Goal: Entertainment & Leisure: Browse casually

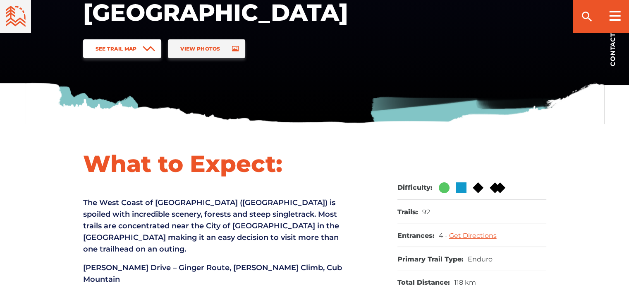
click at [137, 50] on span "See Trail Map" at bounding box center [116, 49] width 41 height 6
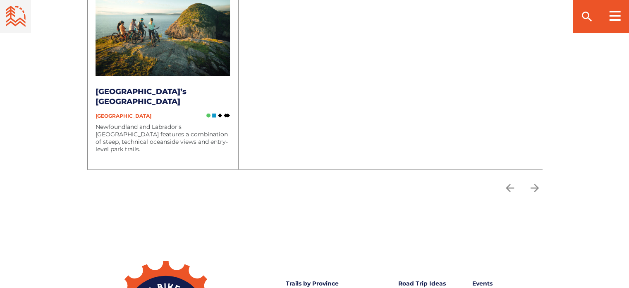
scroll to position [2184, 0]
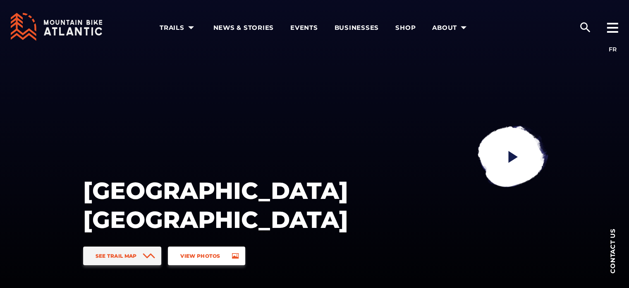
click at [235, 253] on icon at bounding box center [235, 256] width 7 height 6
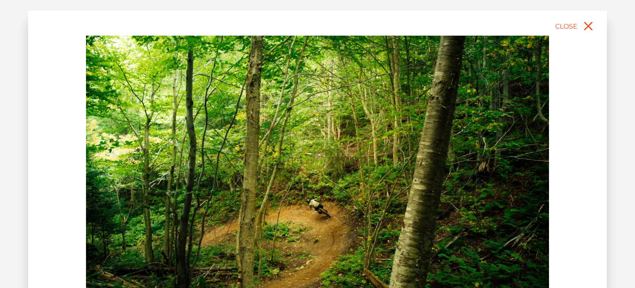
drag, startPoint x: 424, startPoint y: 187, endPoint x: 437, endPoint y: 100, distance: 88.2
click at [428, 127] on img at bounding box center [317, 181] width 463 height 290
click at [585, 24] on icon "close" at bounding box center [588, 26] width 15 height 15
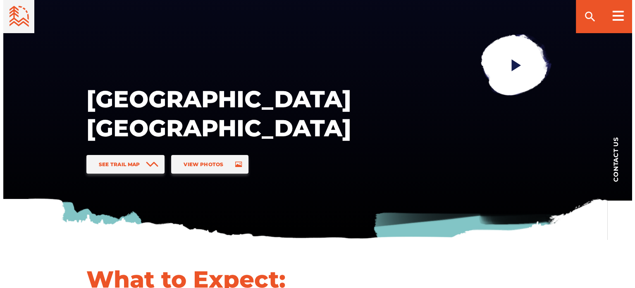
scroll to position [124, 0]
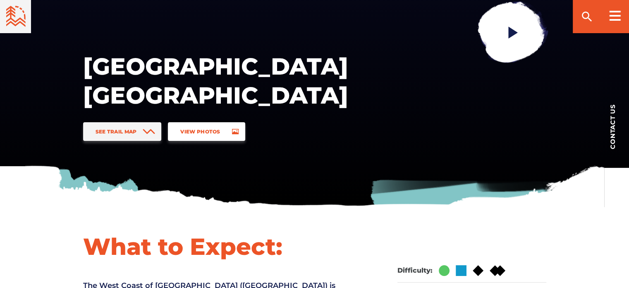
click at [225, 134] on link "View Photos" at bounding box center [206, 131] width 77 height 19
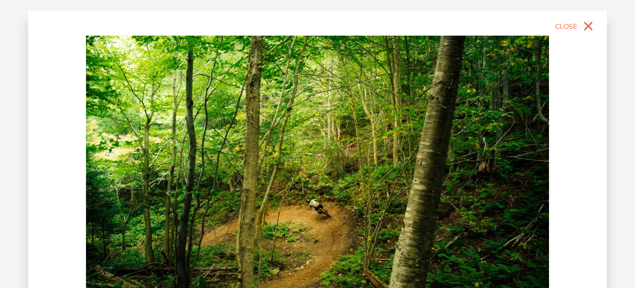
click at [531, 210] on img at bounding box center [317, 181] width 463 height 290
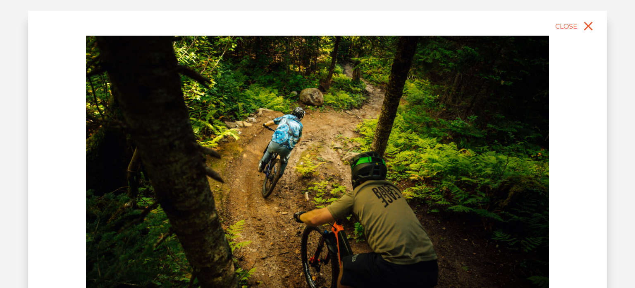
drag, startPoint x: 477, startPoint y: 180, endPoint x: 293, endPoint y: 189, distance: 183.5
click at [304, 192] on img at bounding box center [317, 181] width 463 height 290
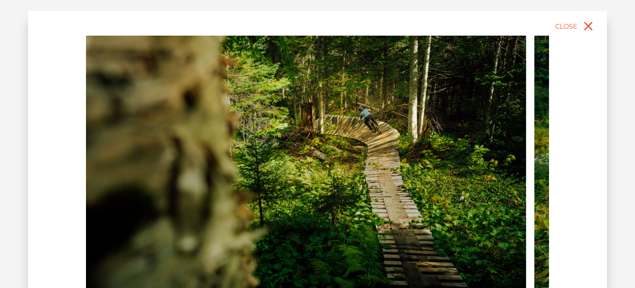
drag, startPoint x: 493, startPoint y: 167, endPoint x: 314, endPoint y: 171, distance: 178.4
click at [314, 171] on img at bounding box center [294, 181] width 463 height 290
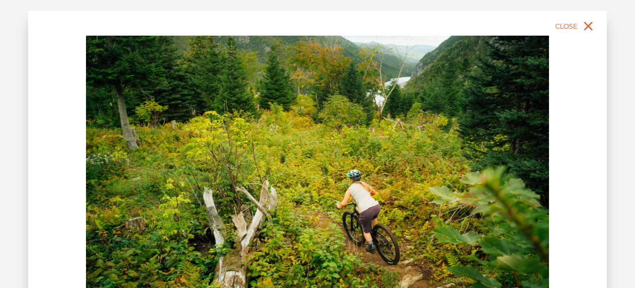
drag, startPoint x: 429, startPoint y: 172, endPoint x: 268, endPoint y: 180, distance: 161.1
click at [269, 180] on img at bounding box center [317, 181] width 463 height 290
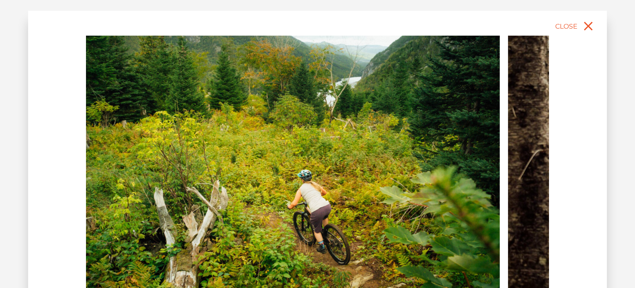
drag, startPoint x: 513, startPoint y: 157, endPoint x: 293, endPoint y: 146, distance: 219.9
click at [303, 150] on img at bounding box center [268, 181] width 463 height 290
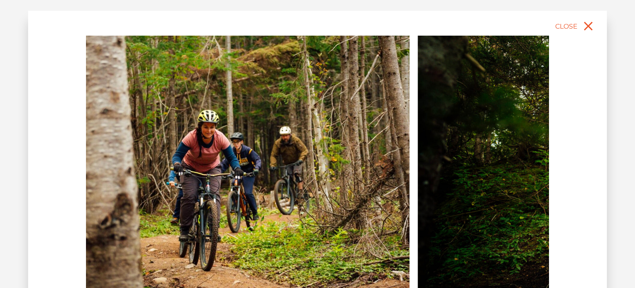
drag, startPoint x: 484, startPoint y: 174, endPoint x: 104, endPoint y: 168, distance: 379.8
click at [165, 178] on img at bounding box center [178, 181] width 463 height 290
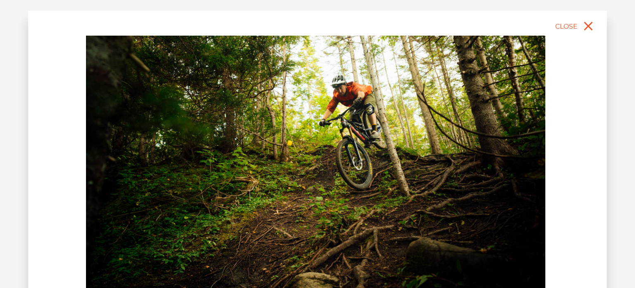
drag, startPoint x: 475, startPoint y: 158, endPoint x: 291, endPoint y: 141, distance: 184.5
click at [291, 141] on img at bounding box center [313, 181] width 463 height 290
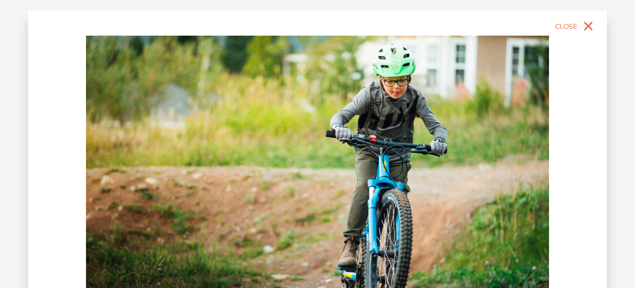
drag, startPoint x: 468, startPoint y: 168, endPoint x: 287, endPoint y: 158, distance: 181.5
click at [287, 161] on img at bounding box center [317, 181] width 463 height 290
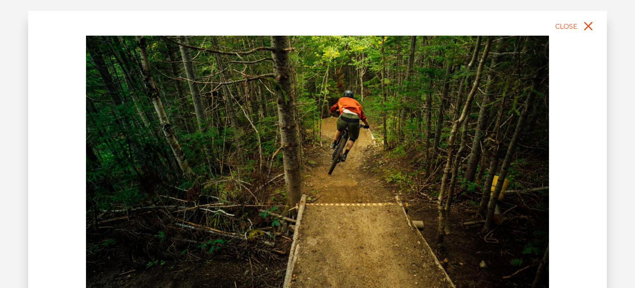
drag, startPoint x: 369, startPoint y: 176, endPoint x: 326, endPoint y: 173, distance: 42.7
click at [326, 173] on img at bounding box center [317, 181] width 463 height 290
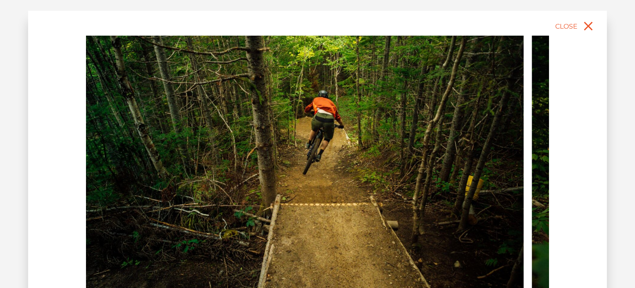
drag, startPoint x: 454, startPoint y: 182, endPoint x: 345, endPoint y: 189, distance: 109.1
click at [350, 189] on img at bounding box center [292, 181] width 463 height 290
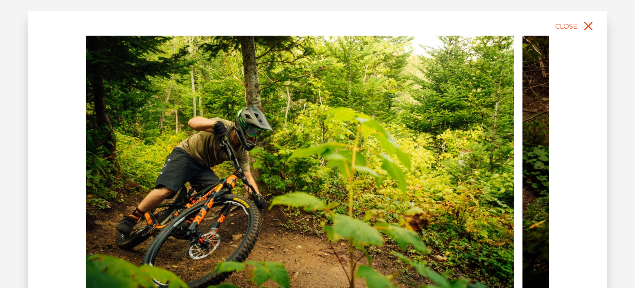
drag, startPoint x: 443, startPoint y: 185, endPoint x: 331, endPoint y: 185, distance: 112.5
click at [331, 185] on img at bounding box center [282, 181] width 463 height 290
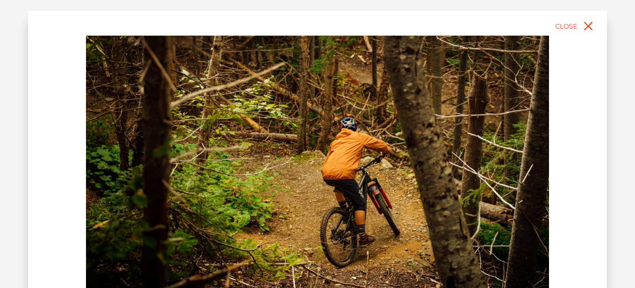
drag, startPoint x: 386, startPoint y: 170, endPoint x: 272, endPoint y: 169, distance: 114.2
click at [280, 169] on img at bounding box center [317, 181] width 463 height 290
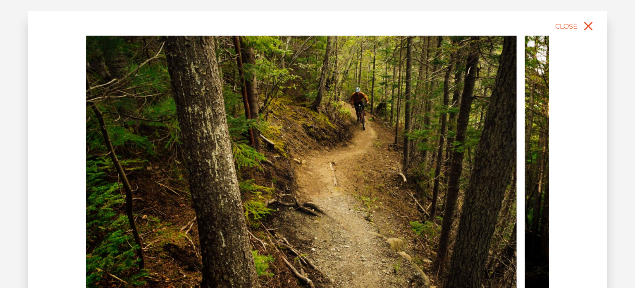
drag, startPoint x: 405, startPoint y: 165, endPoint x: 223, endPoint y: 151, distance: 182.5
click at [228, 152] on img at bounding box center [285, 181] width 463 height 290
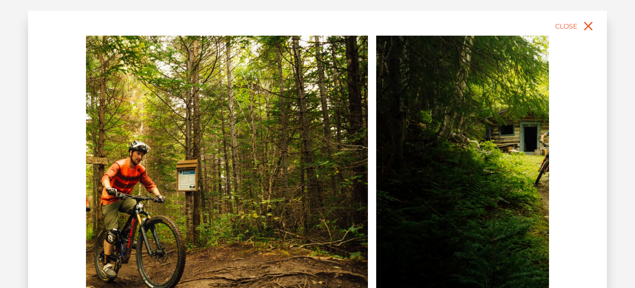
drag, startPoint x: 372, startPoint y: 162, endPoint x: 87, endPoint y: 159, distance: 285.1
click at [168, 168] on img at bounding box center [136, 181] width 463 height 290
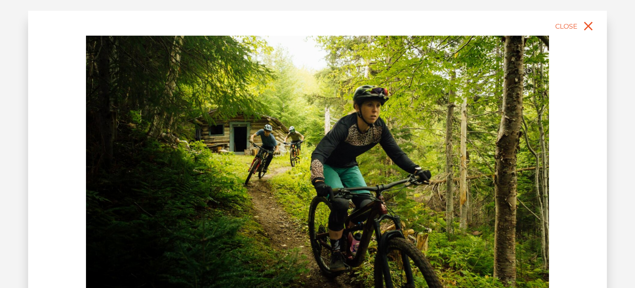
drag, startPoint x: 467, startPoint y: 155, endPoint x: 277, endPoint y: 149, distance: 189.6
click at [278, 150] on img at bounding box center [317, 181] width 463 height 290
drag, startPoint x: 371, startPoint y: 157, endPoint x: 261, endPoint y: 142, distance: 110.6
click at [264, 142] on img at bounding box center [317, 181] width 463 height 290
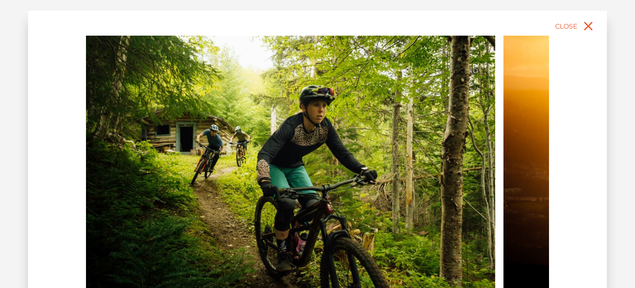
drag, startPoint x: 382, startPoint y: 152, endPoint x: 213, endPoint y: 144, distance: 169.0
click at [213, 144] on img at bounding box center [263, 181] width 463 height 290
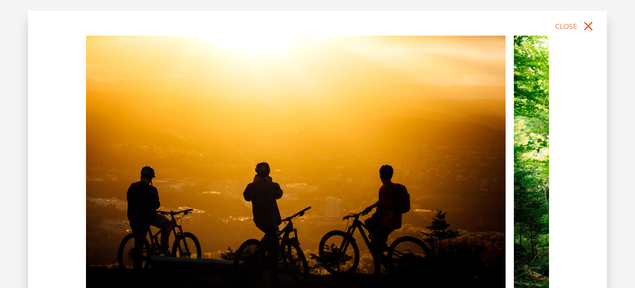
drag, startPoint x: 419, startPoint y: 155, endPoint x: 223, endPoint y: 153, distance: 195.3
click at [308, 159] on img at bounding box center [274, 181] width 463 height 290
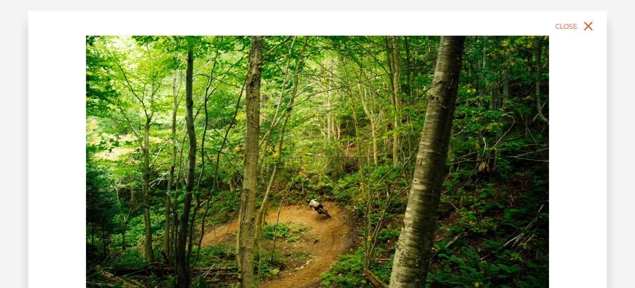
drag, startPoint x: 369, startPoint y: 154, endPoint x: 258, endPoint y: 144, distance: 111.7
click at [258, 144] on img at bounding box center [317, 181] width 463 height 290
click at [281, 158] on img at bounding box center [317, 181] width 463 height 290
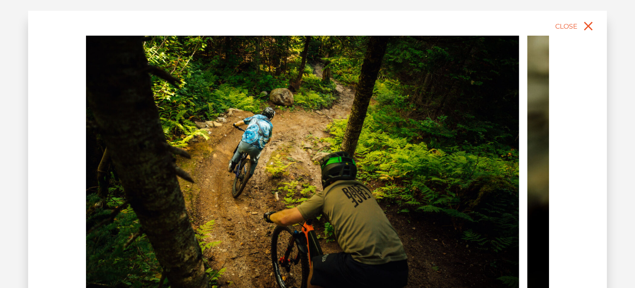
drag, startPoint x: 362, startPoint y: 163, endPoint x: 276, endPoint y: 153, distance: 87.0
click at [281, 153] on img at bounding box center [287, 181] width 463 height 290
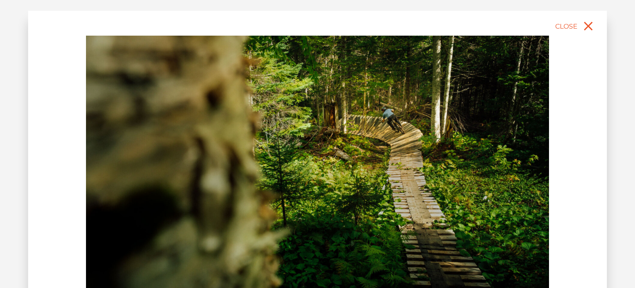
drag, startPoint x: 323, startPoint y: 151, endPoint x: 300, endPoint y: 150, distance: 22.8
click at [300, 150] on img at bounding box center [317, 181] width 463 height 290
drag, startPoint x: 295, startPoint y: 154, endPoint x: 273, endPoint y: 154, distance: 21.9
click at [287, 154] on img at bounding box center [317, 181] width 463 height 290
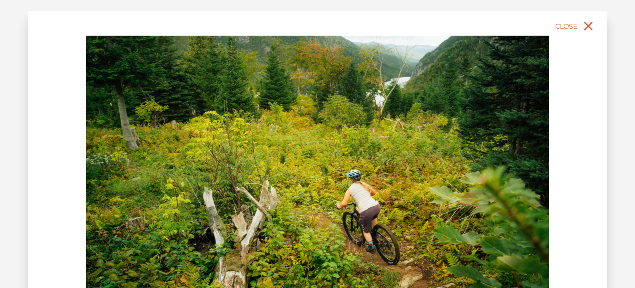
drag, startPoint x: 352, startPoint y: 152, endPoint x: 344, endPoint y: 151, distance: 8.3
click at [344, 151] on img at bounding box center [317, 181] width 463 height 290
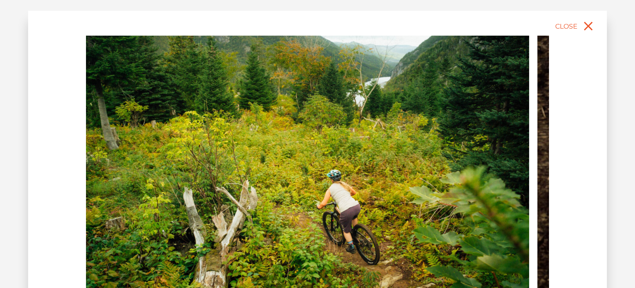
drag, startPoint x: 377, startPoint y: 156, endPoint x: 247, endPoint y: 137, distance: 132.2
click at [241, 138] on img at bounding box center [297, 181] width 463 height 290
